Goal: Task Accomplishment & Management: Manage account settings

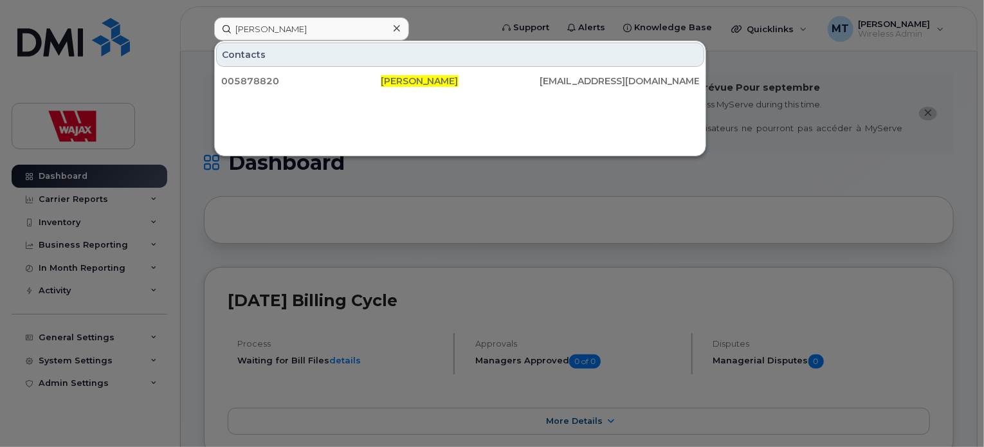
type input "Justin Hughes"
click at [394, 25] on icon at bounding box center [397, 28] width 6 height 10
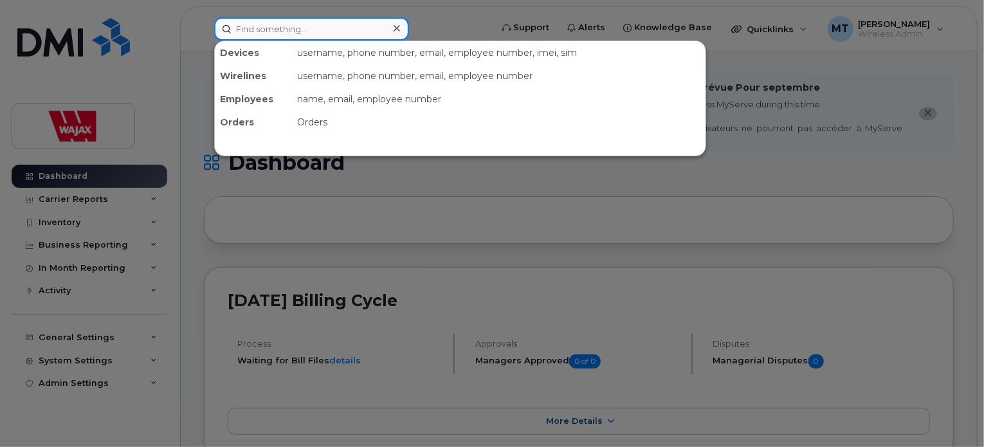
click at [394, 25] on div at bounding box center [311, 28] width 195 height 23
paste input "5062693984"
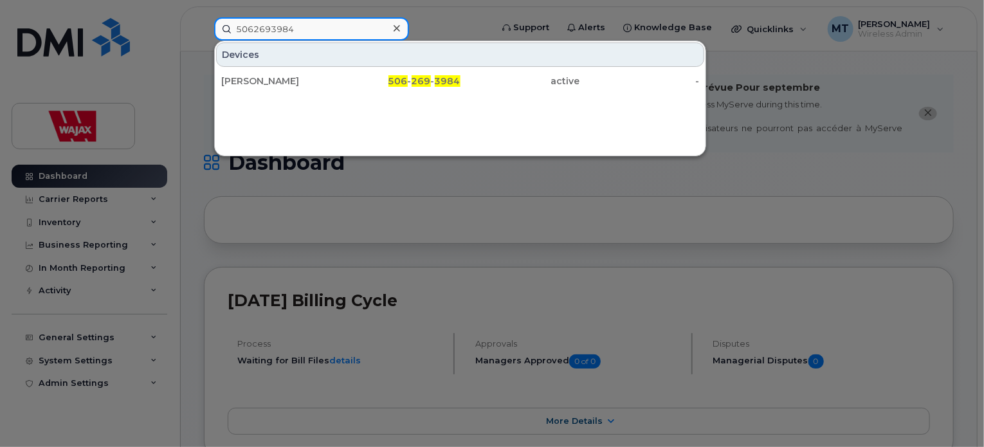
type input "5062693984"
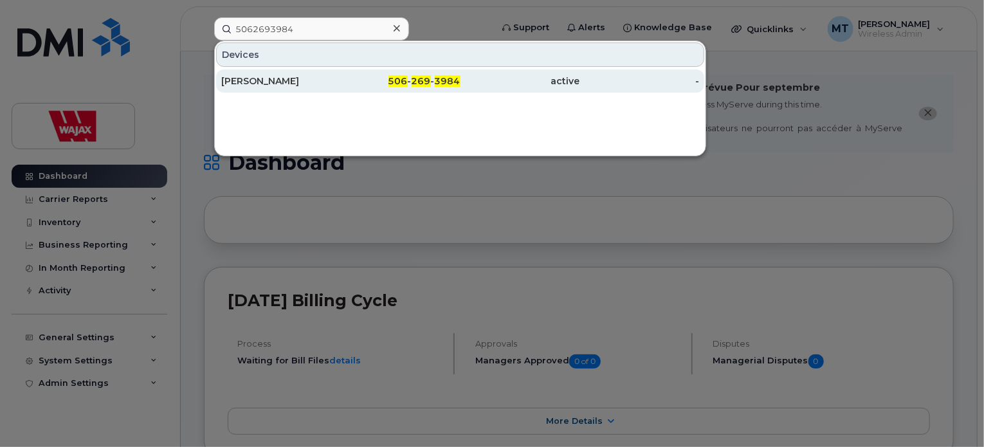
click at [284, 82] on div "[PERSON_NAME]" at bounding box center [281, 81] width 120 height 13
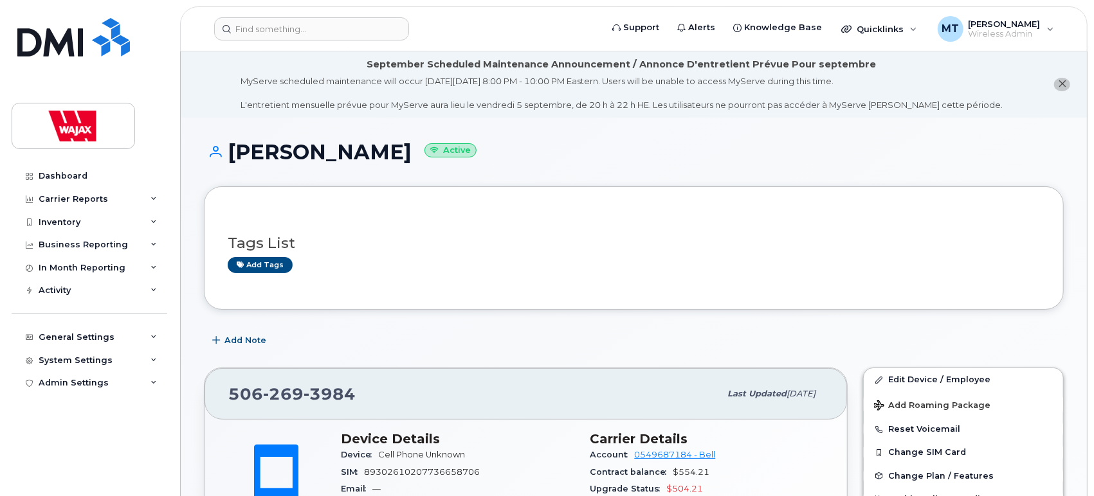
drag, startPoint x: 433, startPoint y: 144, endPoint x: 234, endPoint y: 136, distance: 199.5
copy h1 "[PERSON_NAME]"
click at [342, 33] on input at bounding box center [311, 28] width 195 height 23
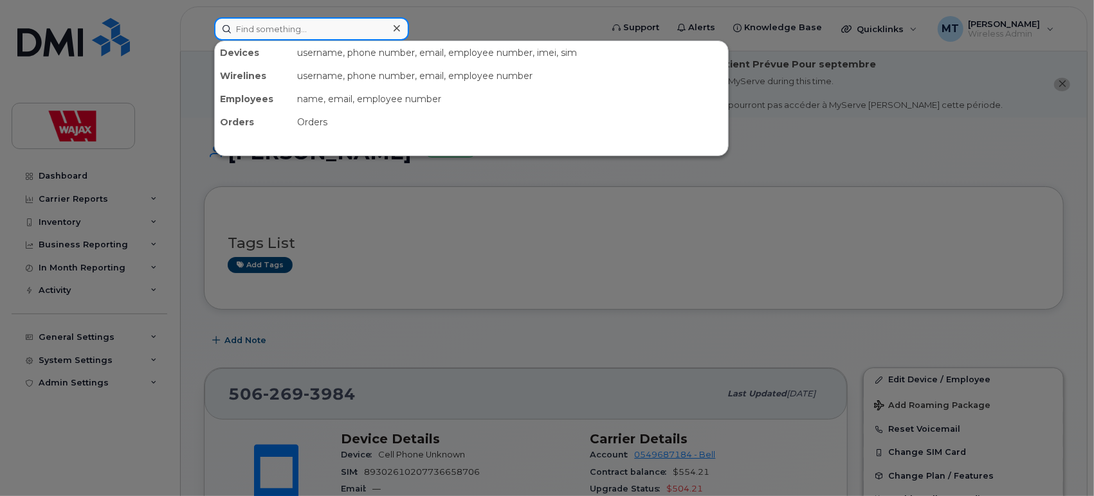
paste input "[PERSON_NAME]"
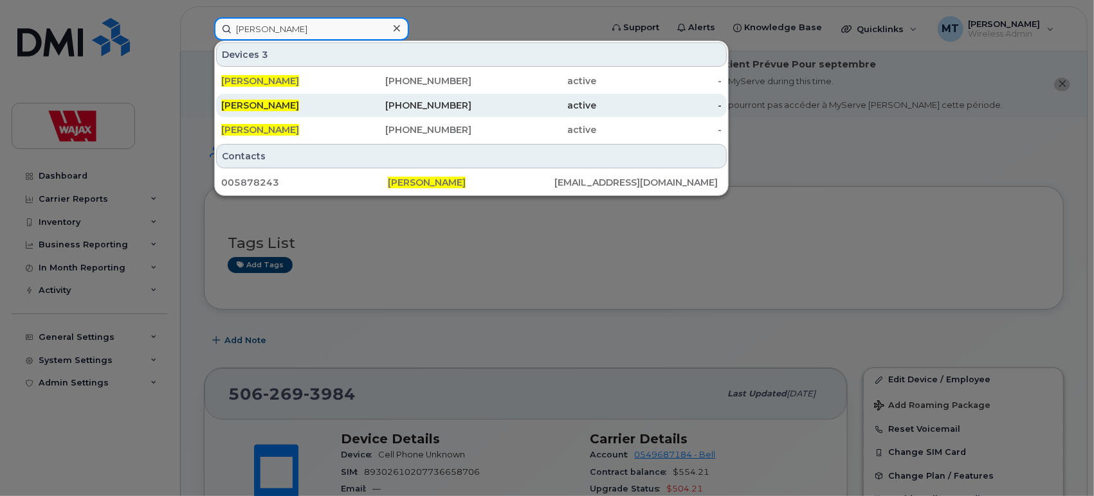
type input "[PERSON_NAME]"
click at [293, 107] on span "[PERSON_NAME]" at bounding box center [260, 106] width 78 height 12
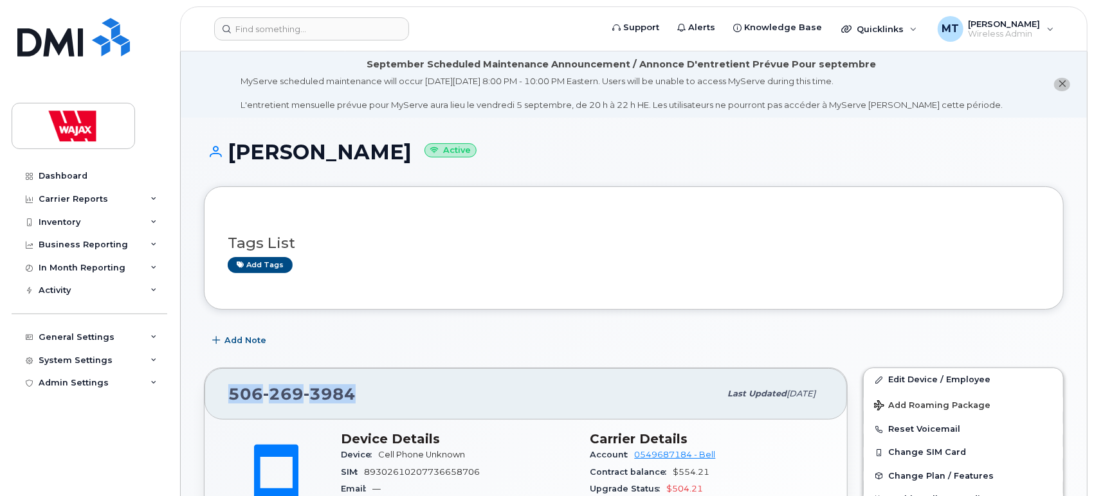
drag, startPoint x: 403, startPoint y: 395, endPoint x: 227, endPoint y: 382, distance: 176.7
click at [227, 382] on div "[PHONE_NUMBER] Last updated [DATE]" at bounding box center [525, 393] width 642 height 51
copy span "[PHONE_NUMBER]"
click at [42, 419] on div "Dashboard Carrier Reports Monthly Billing Data Daily Data Pooling Data Behavior…" at bounding box center [91, 321] width 159 height 312
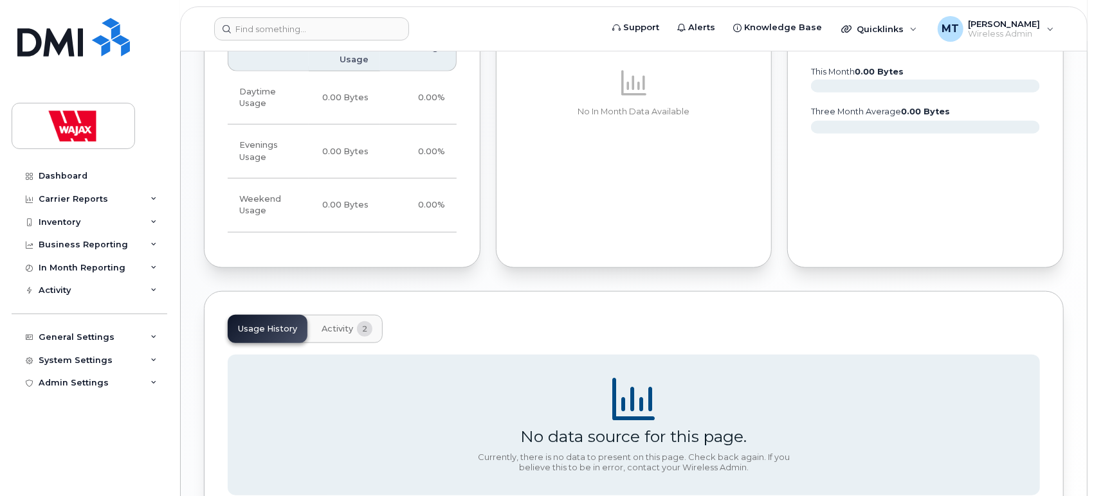
scroll to position [826, 0]
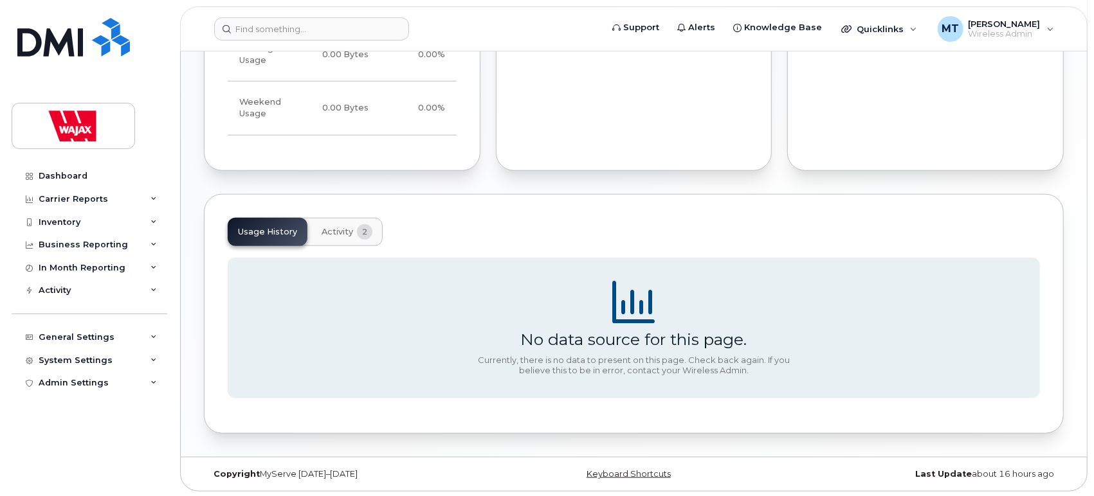
click at [360, 240] on button "Activity 2" at bounding box center [346, 232] width 71 height 28
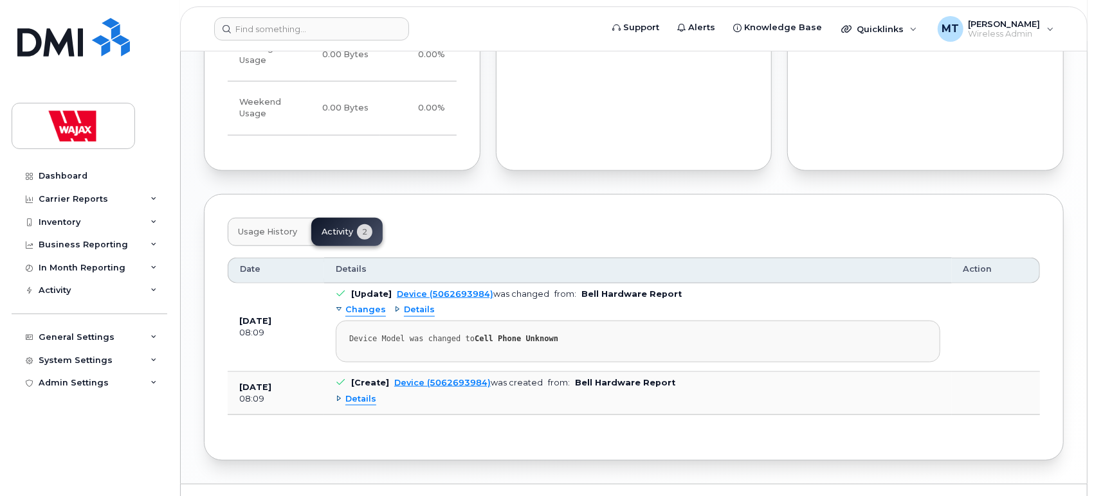
click at [361, 401] on span "Details" at bounding box center [360, 400] width 31 height 12
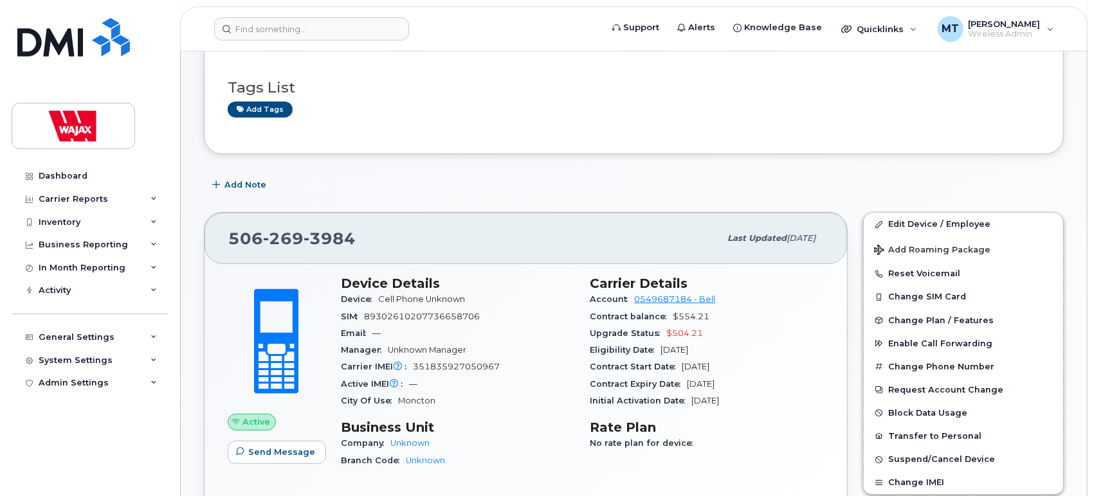
scroll to position [0, 0]
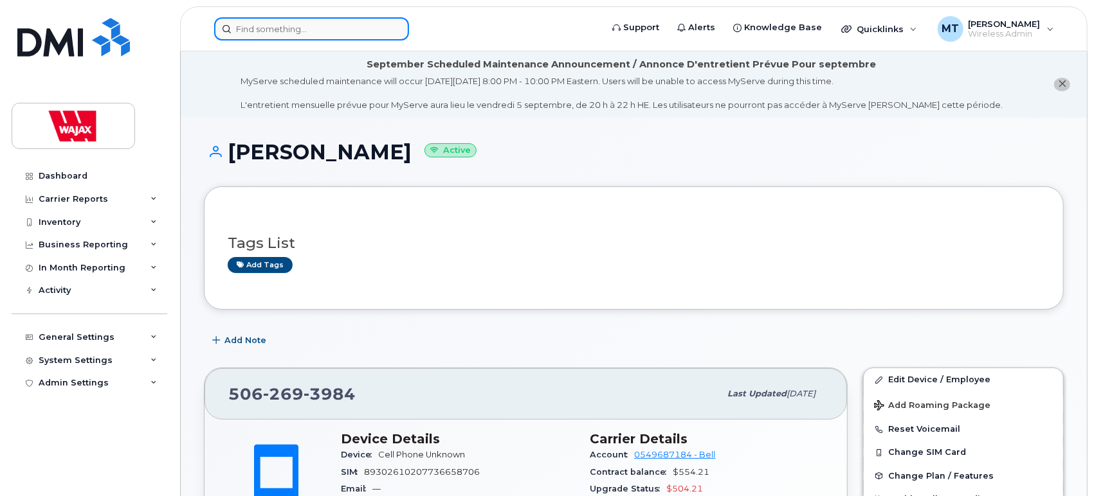
click at [365, 27] on input at bounding box center [311, 28] width 195 height 23
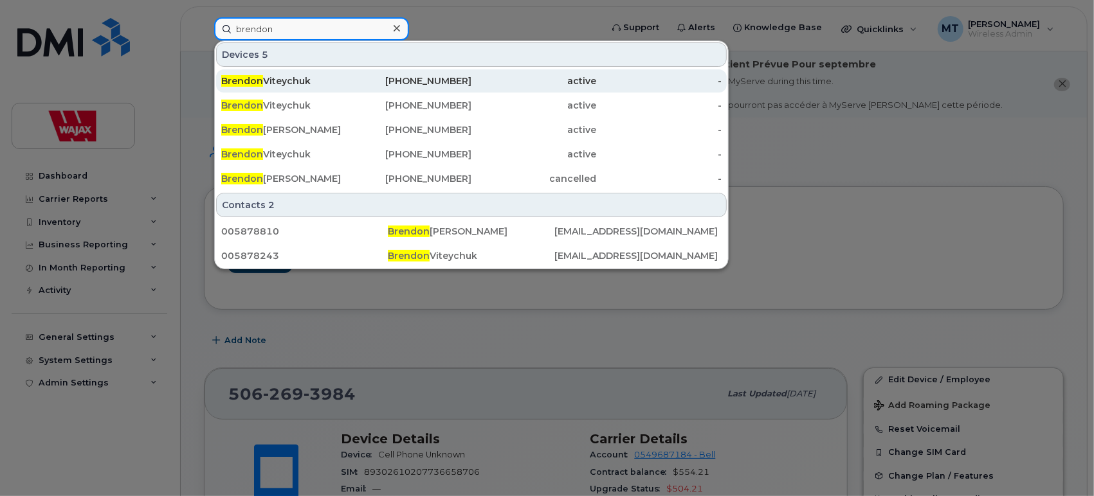
type input "brendon"
click at [303, 80] on div "Brendon Viteychuk" at bounding box center [283, 81] width 125 height 13
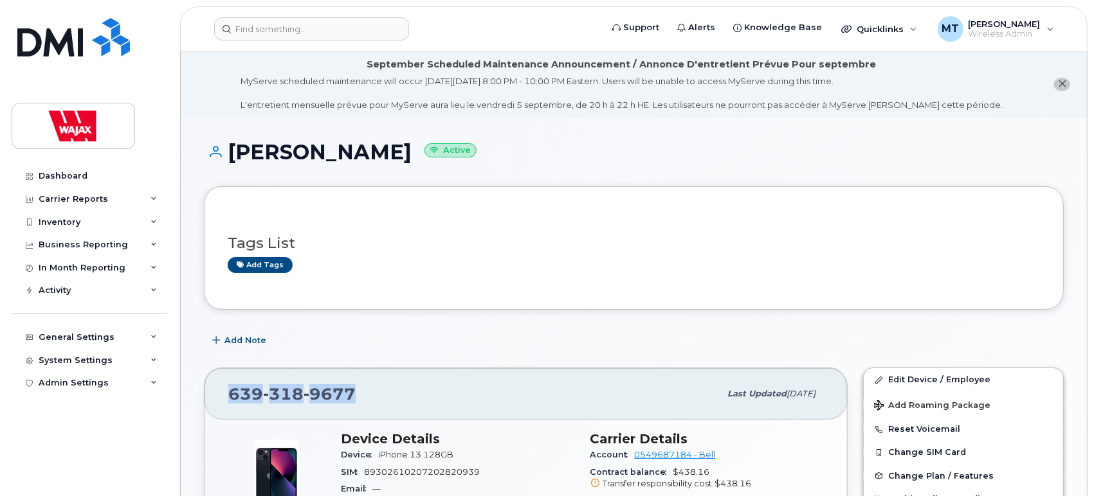
drag, startPoint x: 361, startPoint y: 392, endPoint x: 231, endPoint y: 374, distance: 130.5
click at [231, 374] on div "639 318 9677 Last updated Aug 28, 2025" at bounding box center [525, 393] width 642 height 51
copy span "639 318 9677"
click at [414, 381] on div "639 318 9677" at bounding box center [473, 394] width 491 height 27
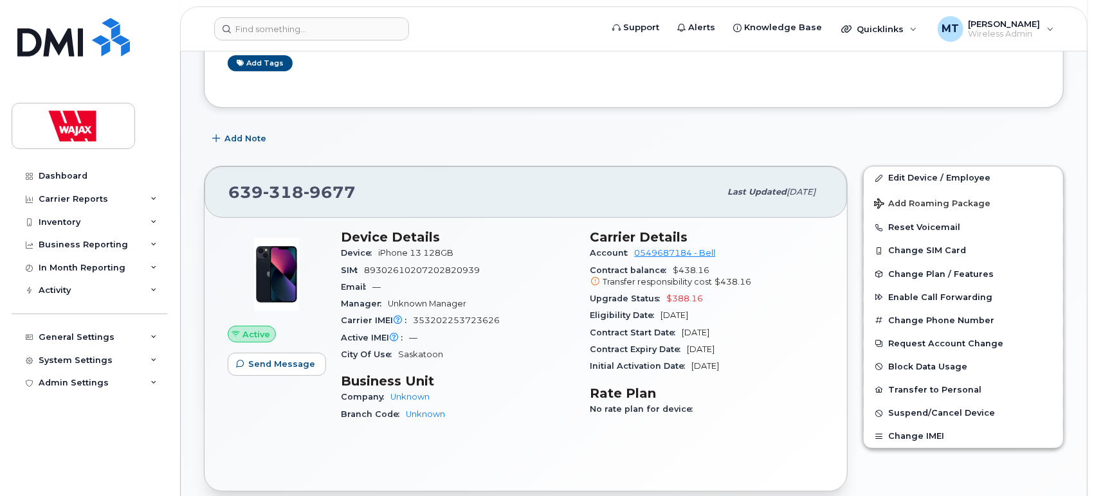
scroll to position [242, 0]
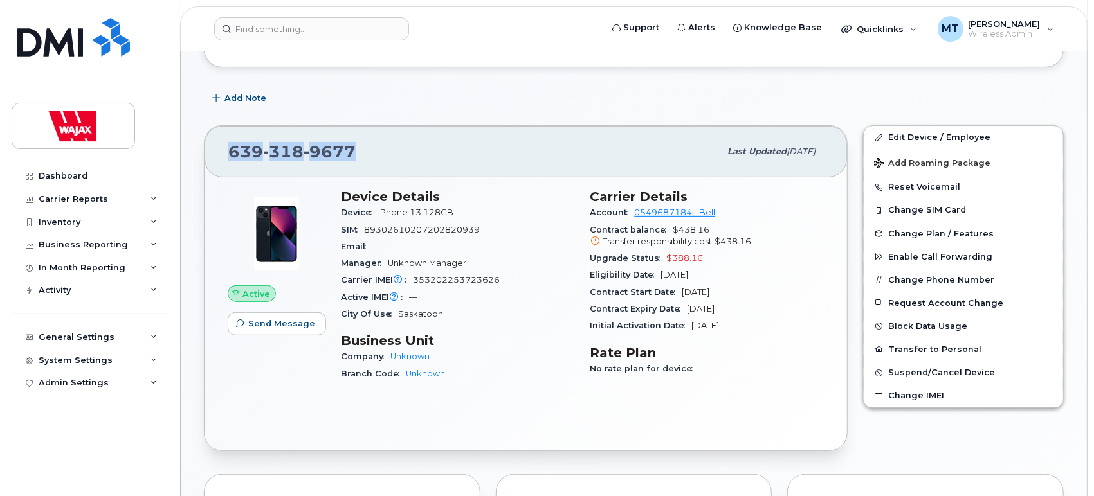
drag, startPoint x: 370, startPoint y: 140, endPoint x: 228, endPoint y: 158, distance: 143.2
click at [228, 158] on div "639 318 9677" at bounding box center [473, 151] width 491 height 27
copy span "639 318 9677"
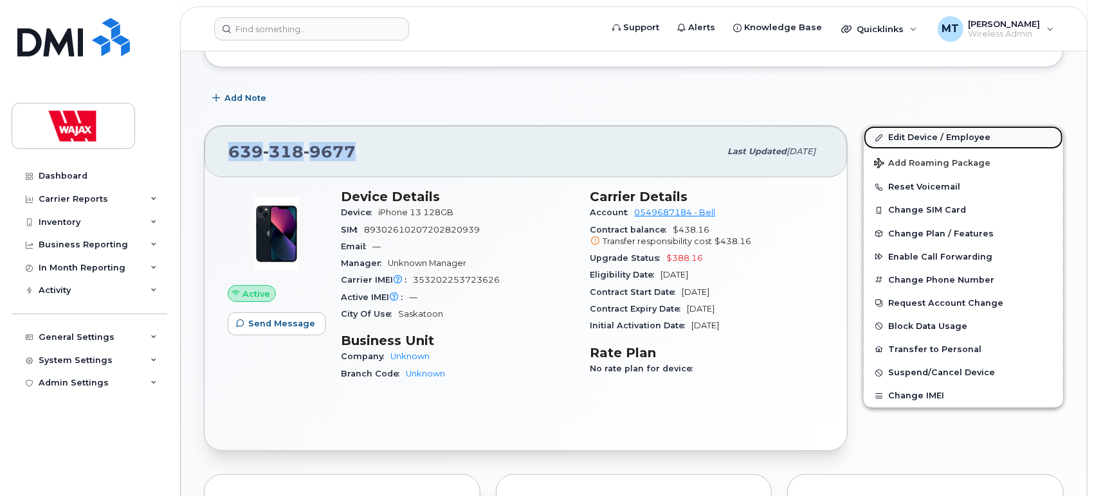
click at [915, 132] on link "Edit Device / Employee" at bounding box center [963, 137] width 199 height 23
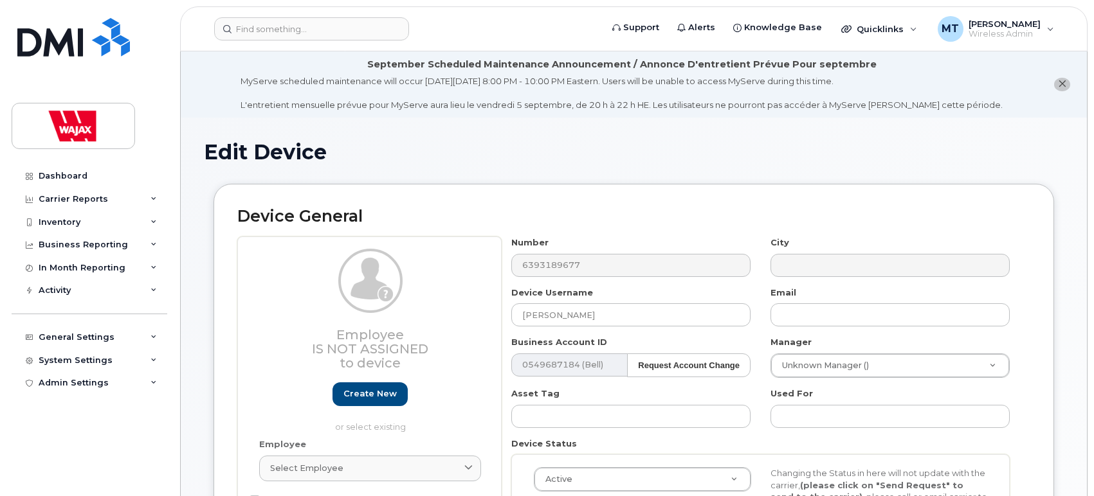
select select "23291731"
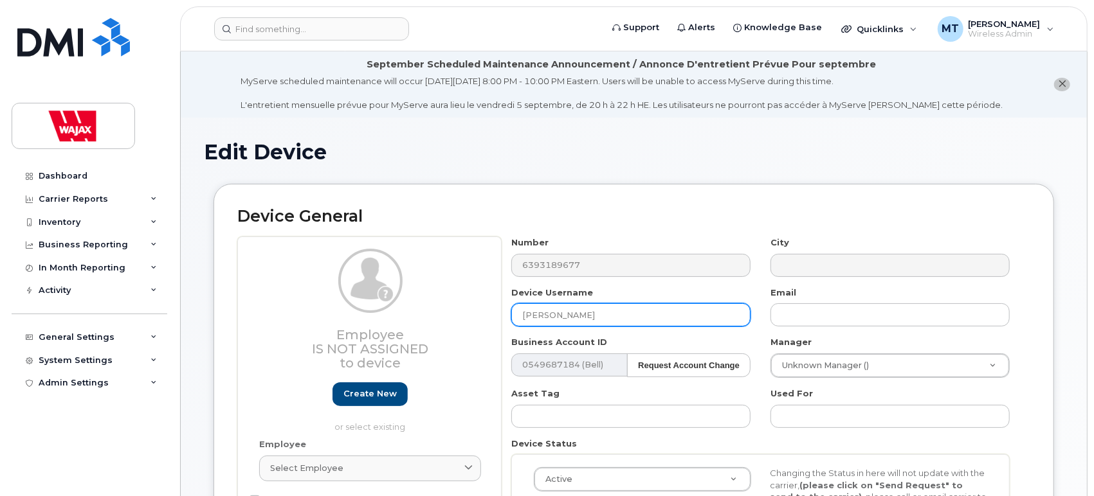
drag, startPoint x: 574, startPoint y: 318, endPoint x: 473, endPoint y: 314, distance: 100.4
click at [473, 314] on div "Employee Is not assigned to device Create new or select existing Employee Selec…" at bounding box center [633, 399] width 793 height 325
type input "[PERSON_NAME]"
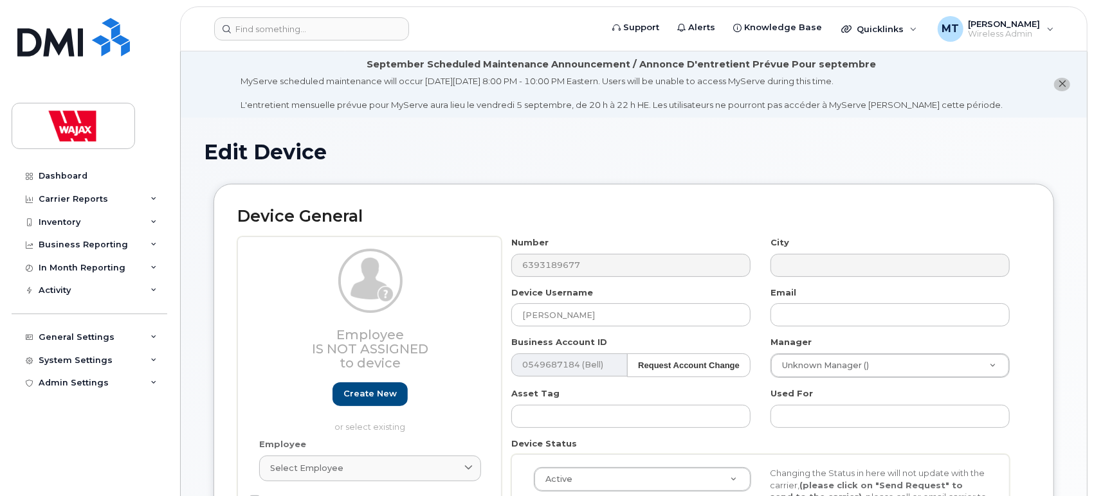
click at [431, 482] on div "Employee Select employee Type first three symbols or more" at bounding box center [369, 466] width 241 height 55
click at [432, 480] on link "Select employee" at bounding box center [370, 469] width 222 height 26
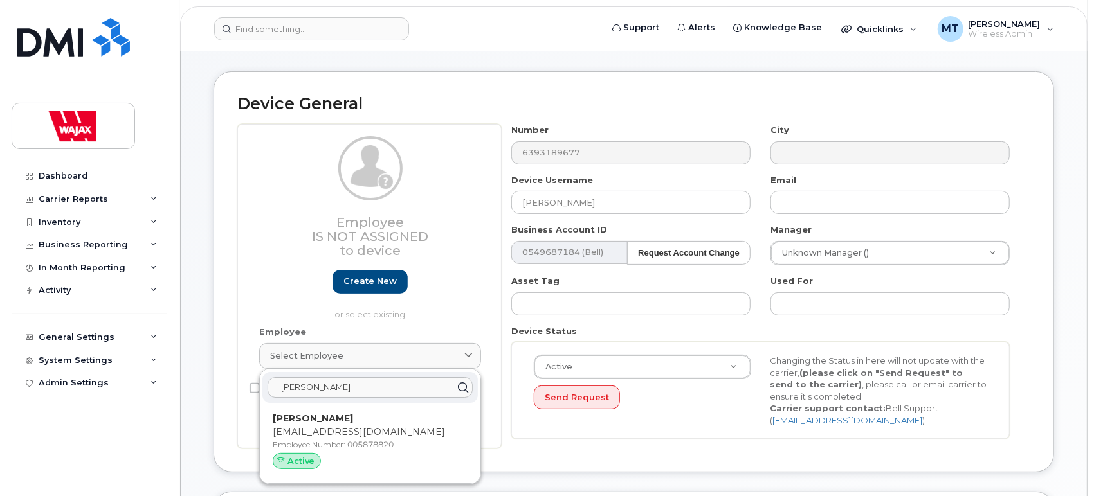
scroll to position [187, 0]
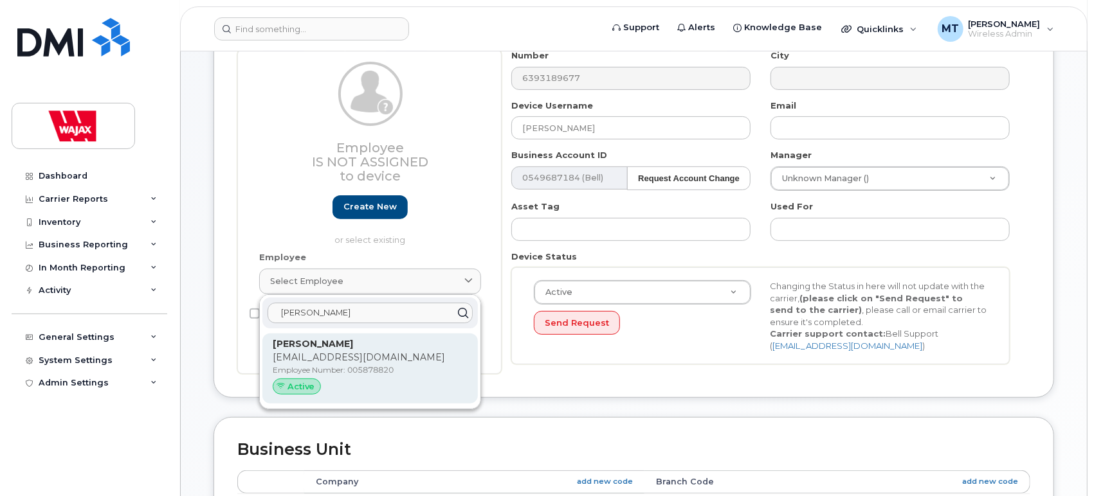
type input "[PERSON_NAME]"
click at [391, 361] on p "[EMAIL_ADDRESS][DOMAIN_NAME]" at bounding box center [370, 358] width 195 height 14
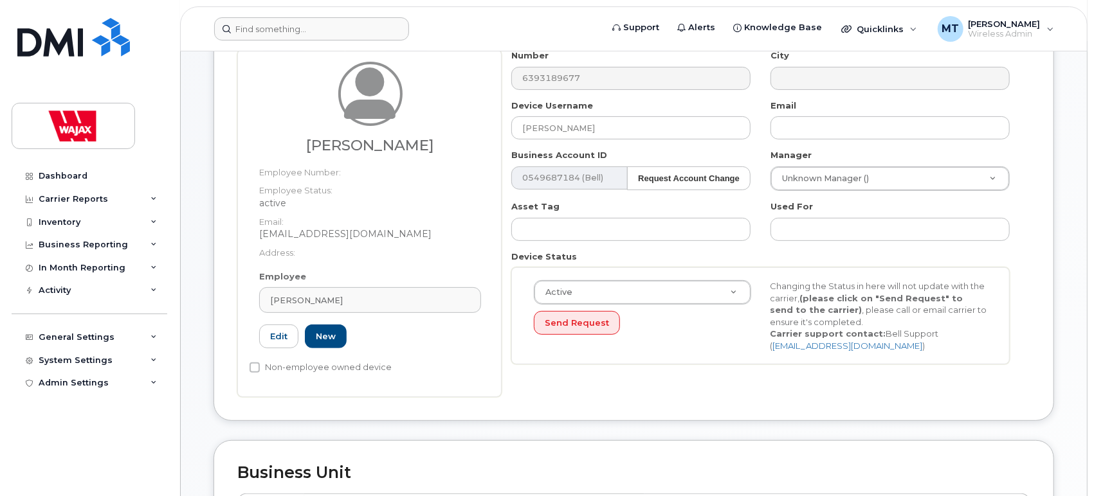
type input "005878820"
type input "[PERSON_NAME]"
type input "[EMAIL_ADDRESS][DOMAIN_NAME]"
select select "23291732"
type input "35622551"
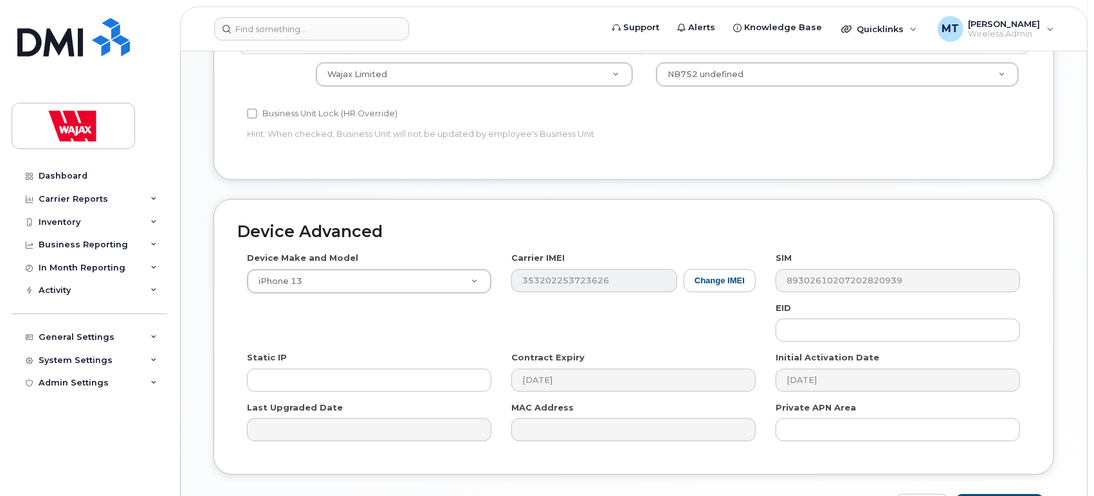
scroll to position [734, 0]
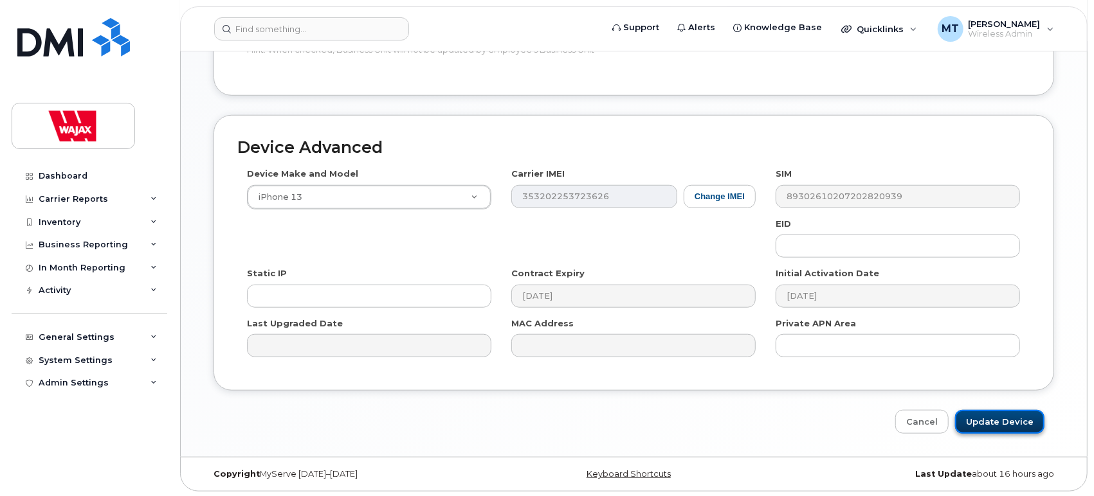
click at [998, 430] on input "Update Device" at bounding box center [999, 422] width 89 height 24
type input "Saving..."
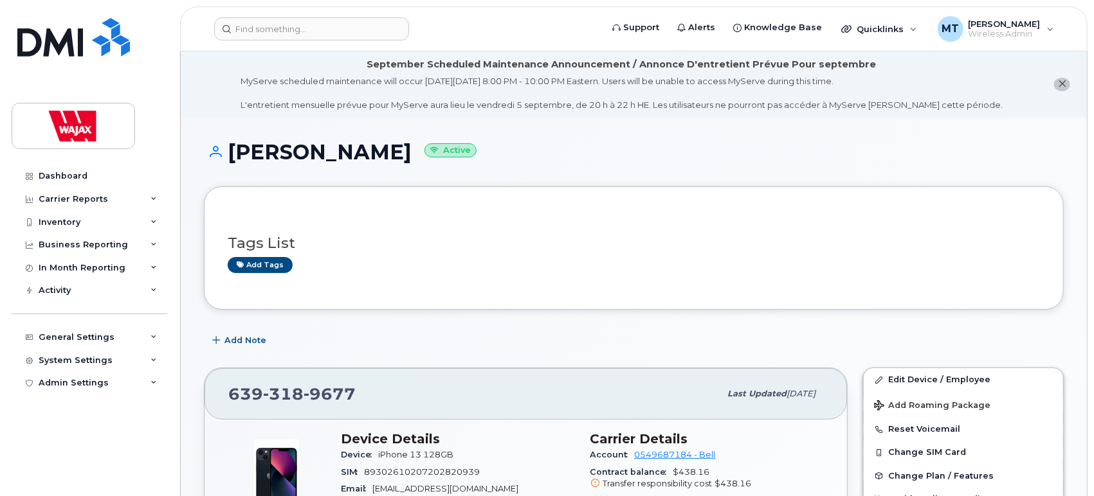
drag, startPoint x: 381, startPoint y: 154, endPoint x: 230, endPoint y: 143, distance: 151.5
click at [230, 143] on h1 "[PERSON_NAME] Active" at bounding box center [634, 152] width 860 height 23
